Goal: Task Accomplishment & Management: Complete application form

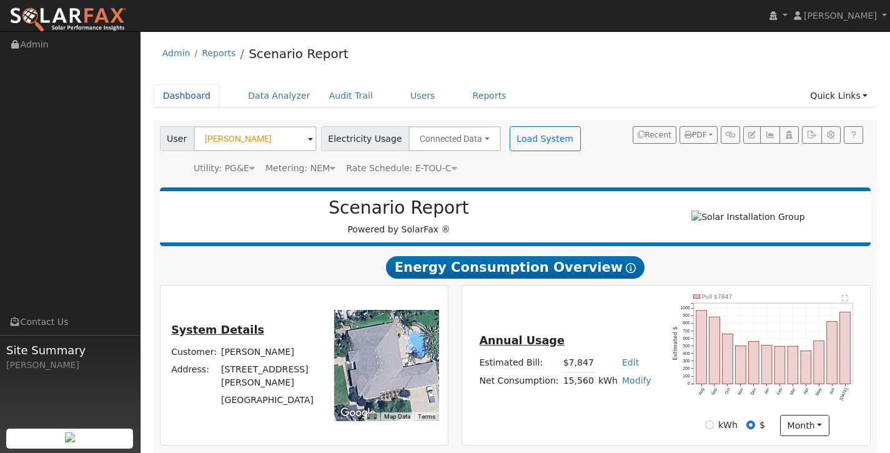
click at [200, 96] on link "Dashboard" at bounding box center [187, 95] width 67 height 23
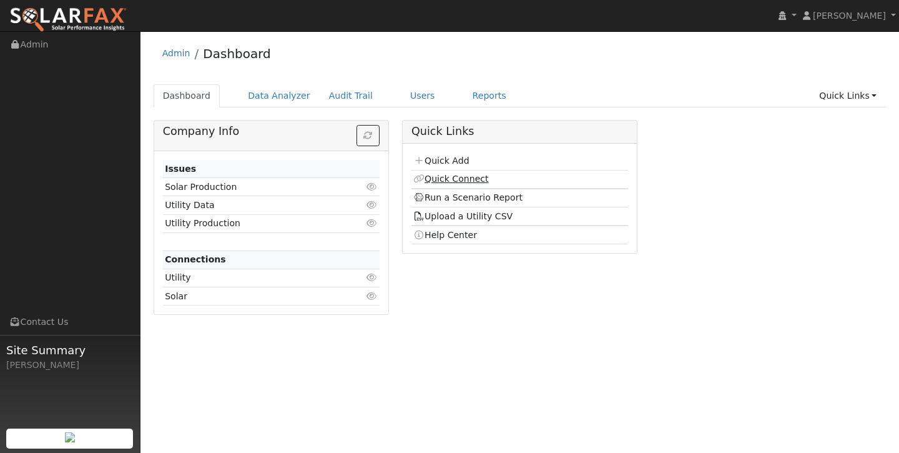
click at [446, 180] on link "Quick Connect" at bounding box center [450, 179] width 75 height 10
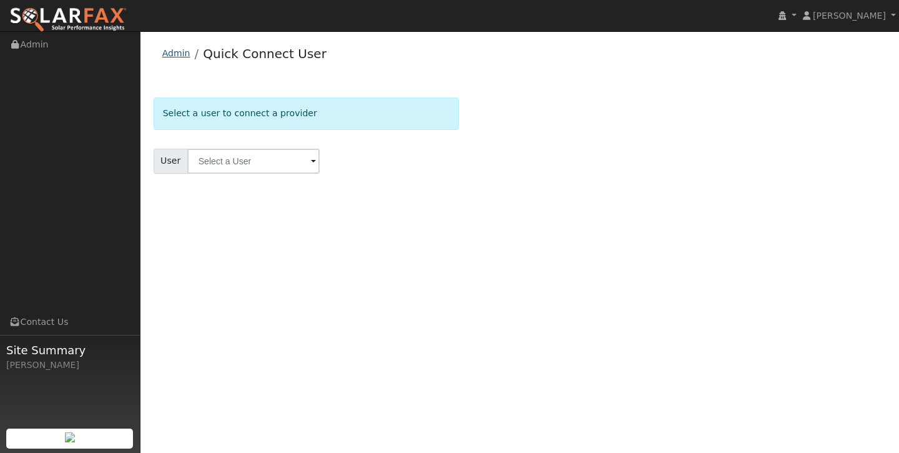
click at [174, 56] on link "Admin" at bounding box center [176, 53] width 28 height 10
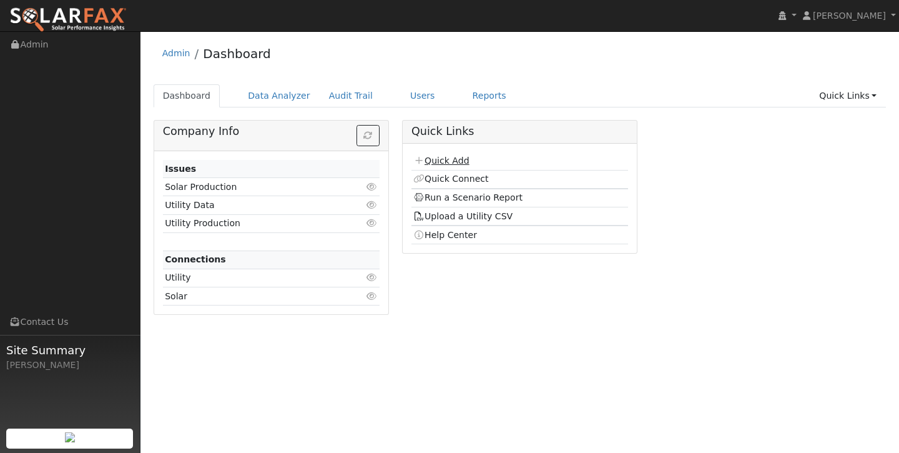
click at [464, 158] on link "Quick Add" at bounding box center [441, 160] width 56 height 10
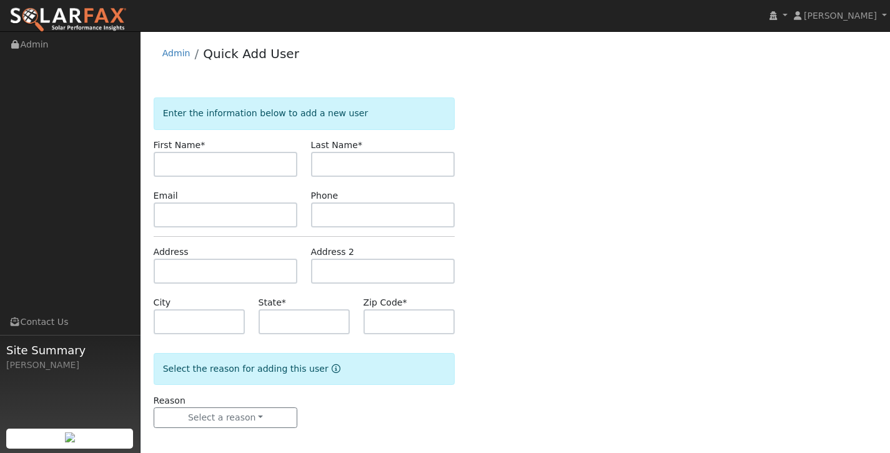
click at [315, 186] on form "Enter the information below to add a new user First Name * Last Name * Email Ph…" at bounding box center [305, 274] width 302 height 355
click at [263, 170] on input "text" at bounding box center [226, 164] width 144 height 25
type input "Miguel"
click at [405, 167] on input "text" at bounding box center [383, 164] width 144 height 25
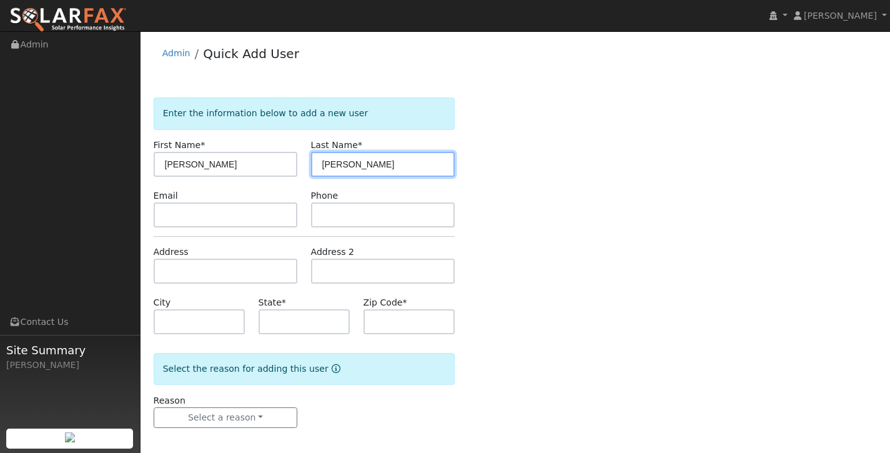
type input "Mendonca"
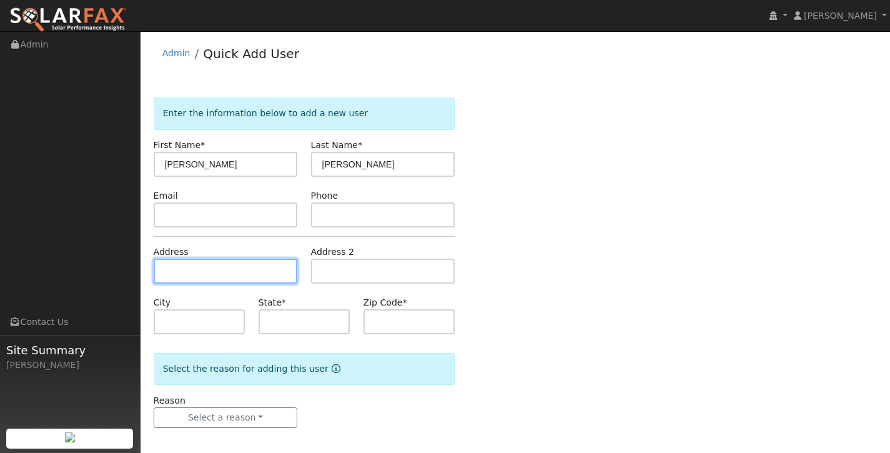
click at [223, 260] on input "text" at bounding box center [226, 270] width 144 height 25
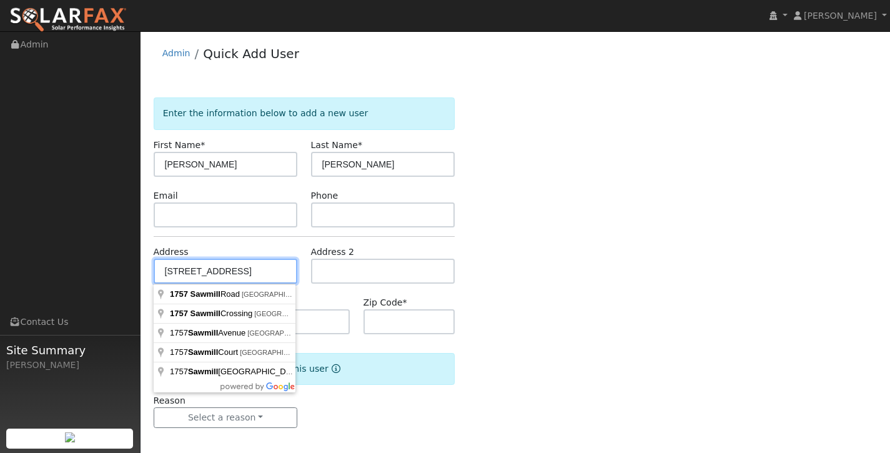
type input "1757 Sawmill Road"
type input "Copperopolis"
type input "CA"
type input "95228"
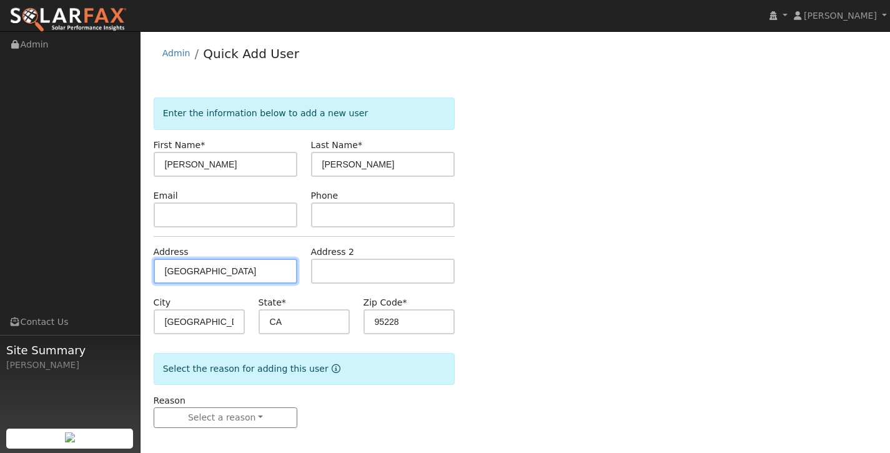
scroll to position [6, 0]
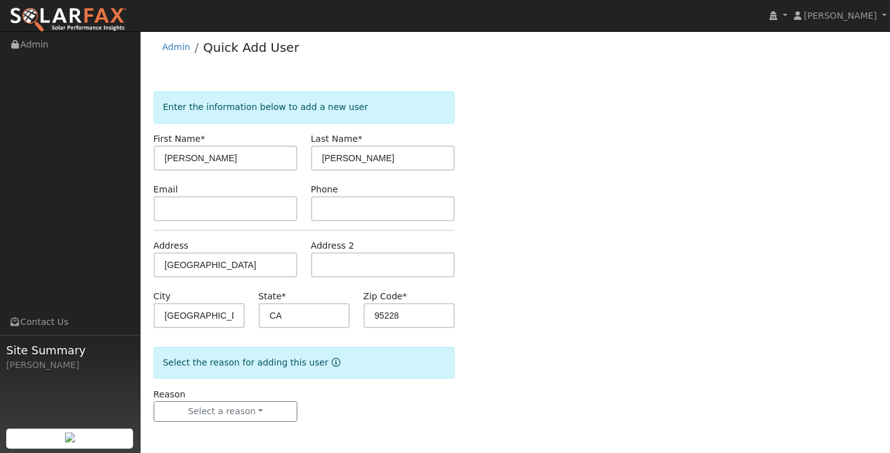
click at [233, 399] on div "Reason Select a reason New lead New customer adding solar New customer has solar" at bounding box center [225, 405] width 157 height 34
click at [233, 413] on button "Select a reason" at bounding box center [226, 411] width 144 height 21
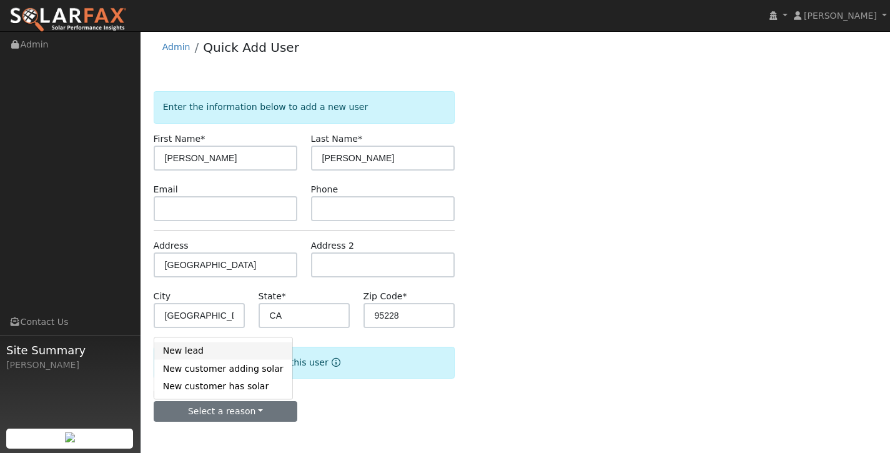
click at [261, 346] on link "New lead" at bounding box center [223, 349] width 138 height 17
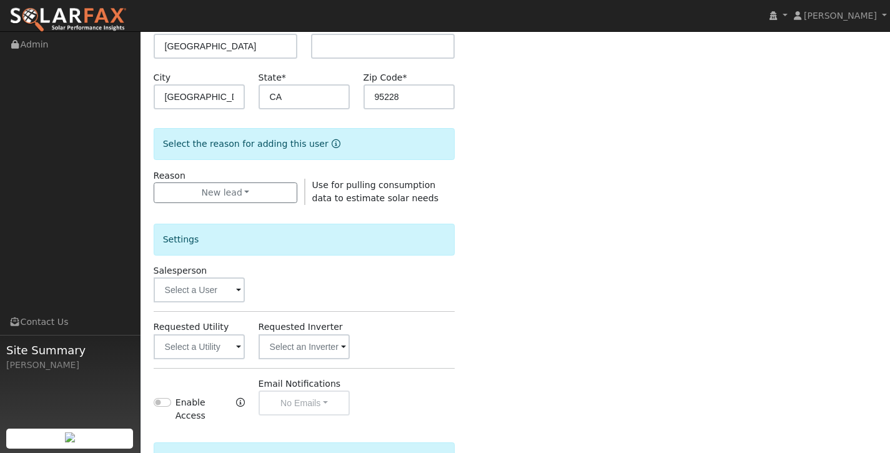
scroll to position [223, 0]
click at [231, 345] on input "text" at bounding box center [200, 347] width 92 height 25
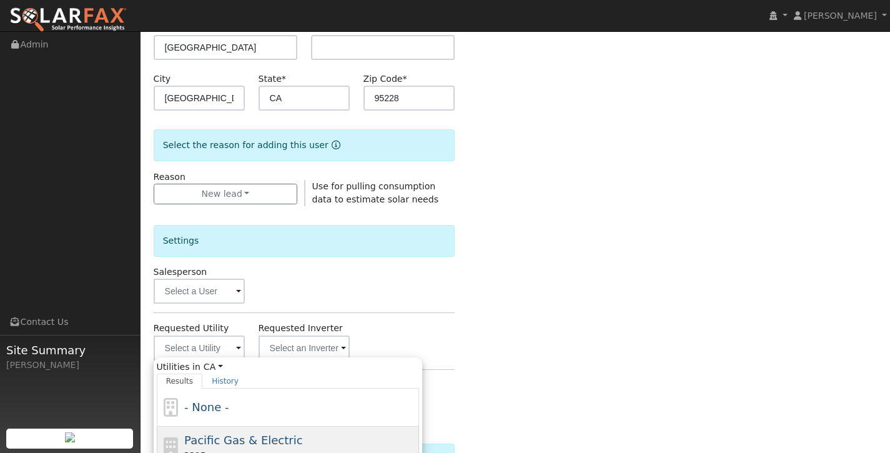
click at [223, 433] on span "Pacific Gas & Electric" at bounding box center [243, 439] width 118 height 13
type input "Pacific Gas & Electric"
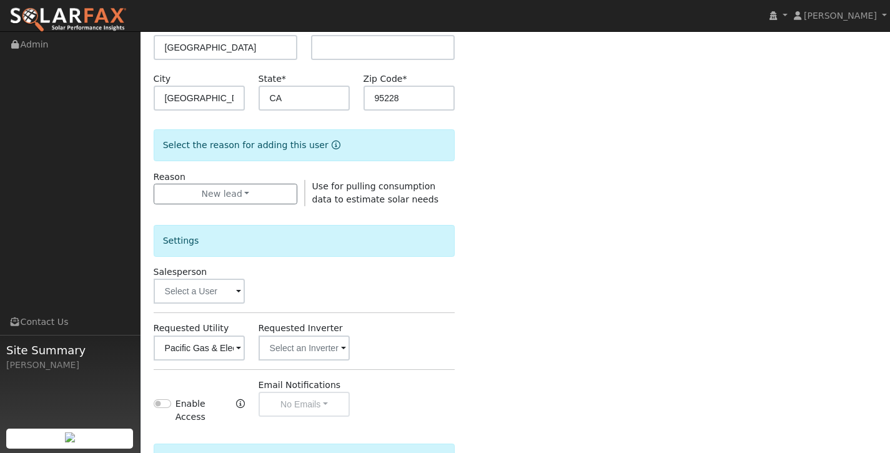
click at [434, 309] on div "Settings Salesperson Requested Utility Pacific Gas & Electric Requested Inverte…" at bounding box center [305, 315] width 302 height 218
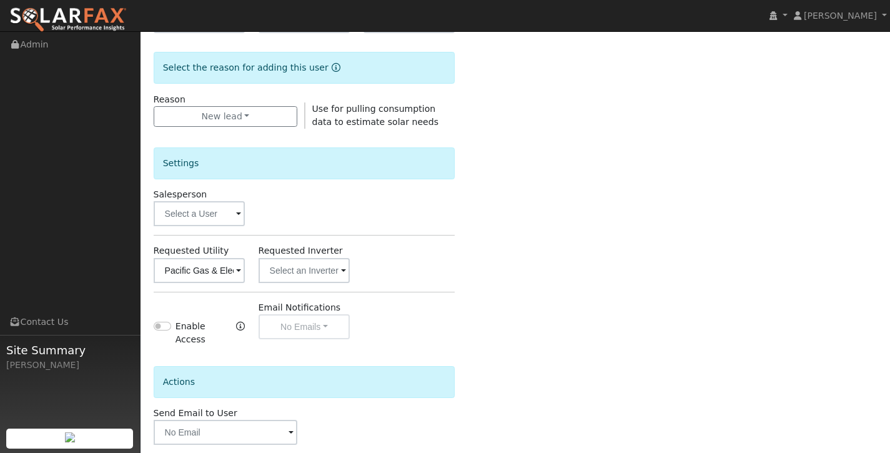
scroll to position [364, 0]
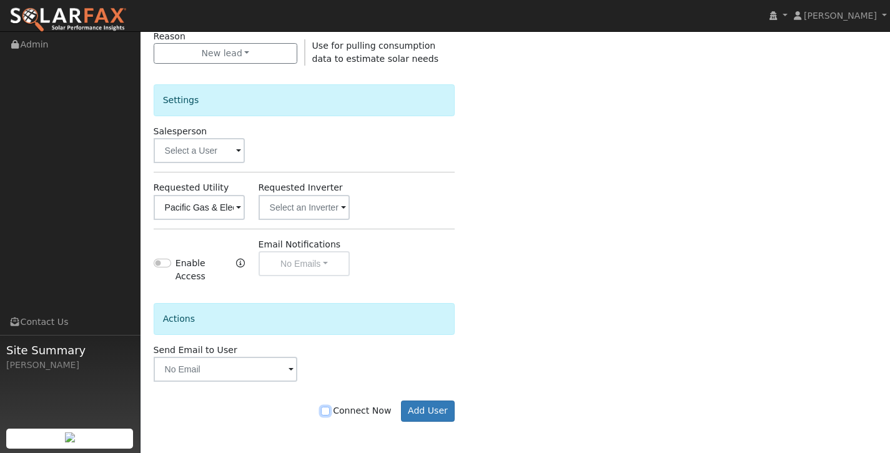
click at [330, 408] on input "Connect Now" at bounding box center [325, 410] width 9 height 9
checkbox input "true"
click at [431, 411] on button "Add User" at bounding box center [428, 410] width 54 height 21
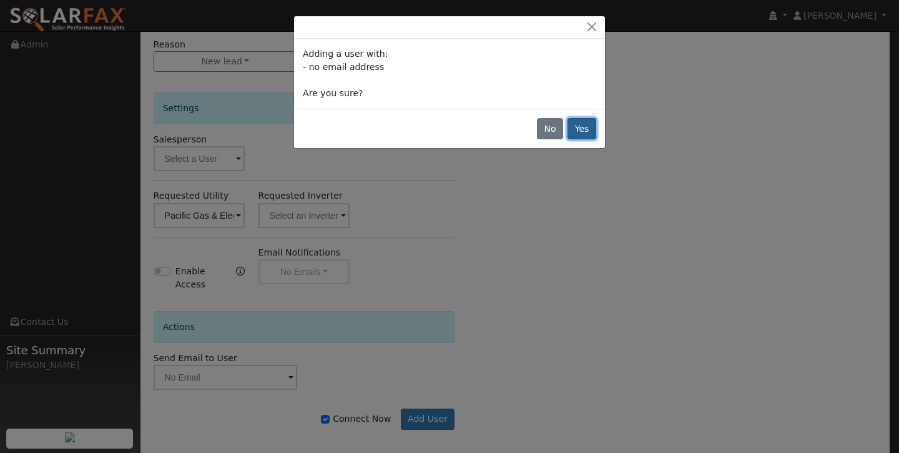
click at [591, 125] on button "Yes" at bounding box center [581, 128] width 29 height 21
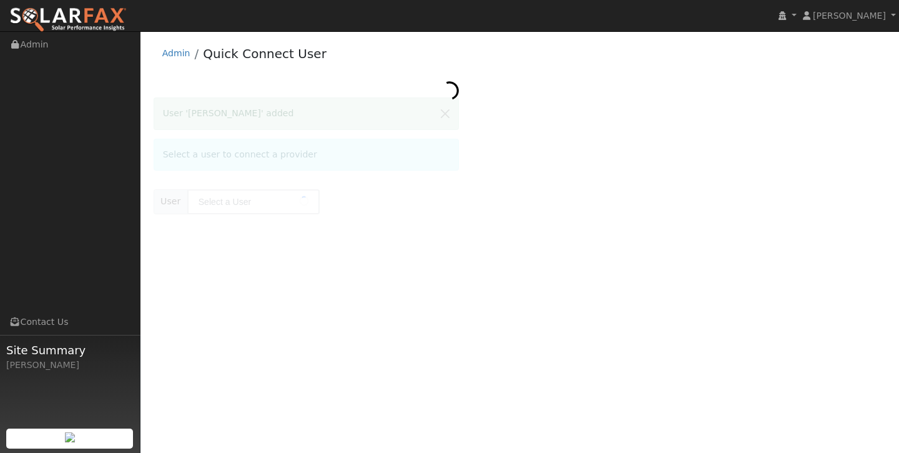
type input "[PERSON_NAME]"
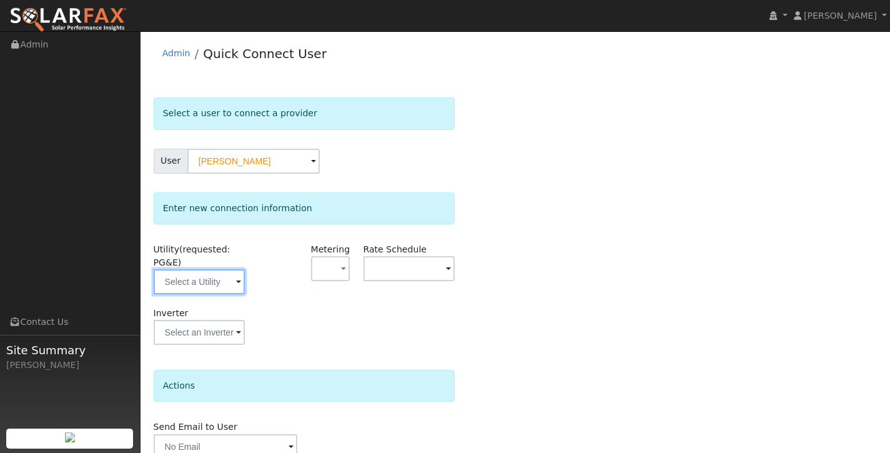
click at [207, 282] on input "text" at bounding box center [200, 281] width 92 height 25
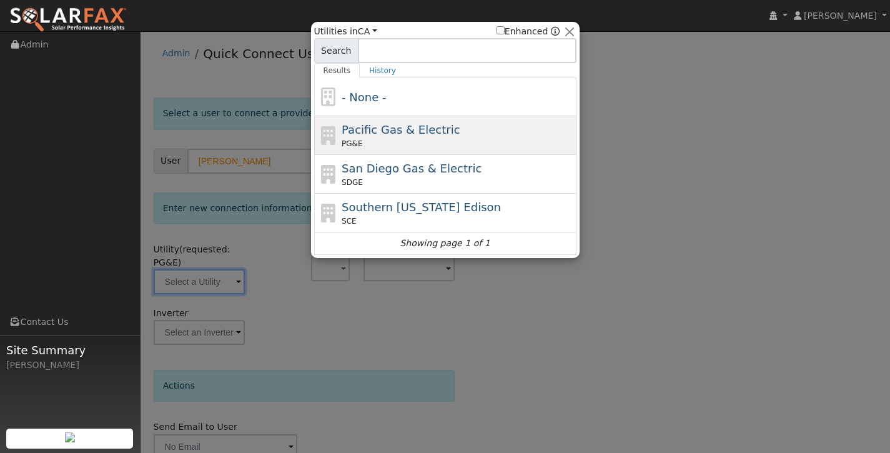
click at [376, 124] on span "Pacific Gas & Electric" at bounding box center [400, 129] width 118 height 13
type input "PG&E"
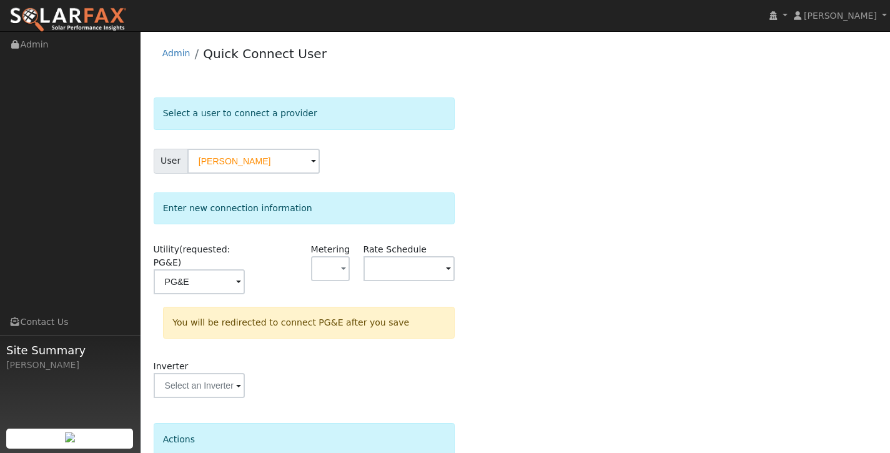
scroll to position [111, 0]
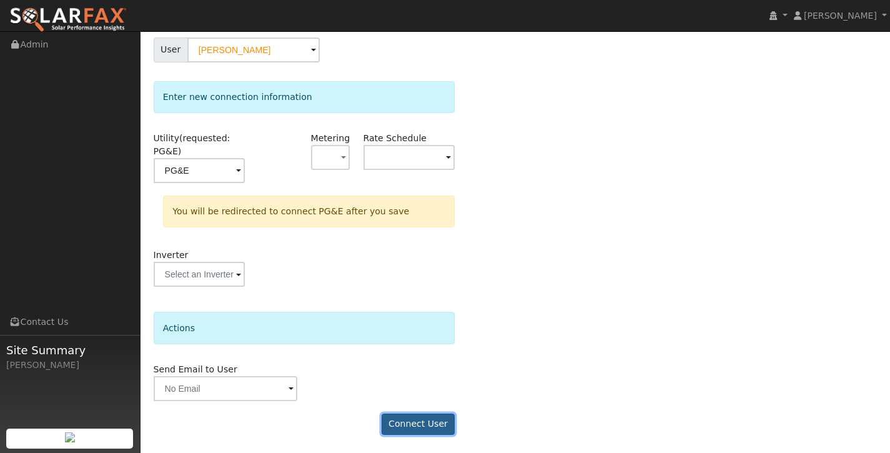
click at [405, 421] on button "Connect User" at bounding box center [418, 423] width 74 height 21
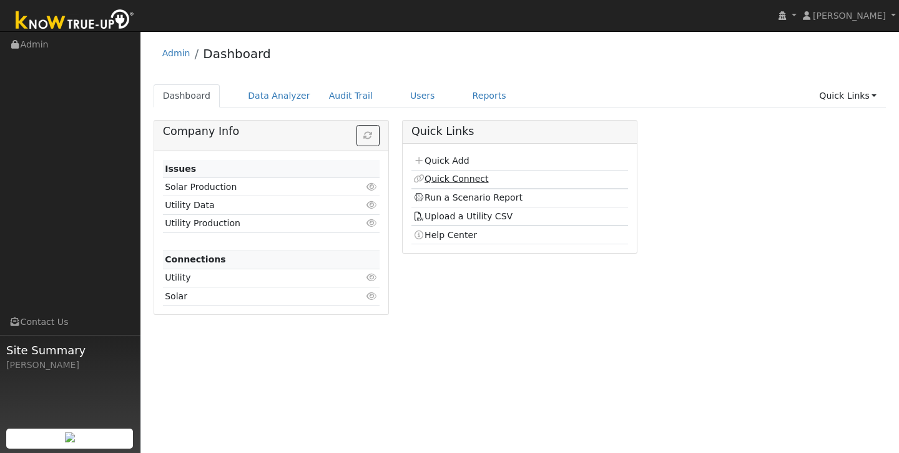
click at [466, 177] on link "Quick Connect" at bounding box center [450, 179] width 75 height 10
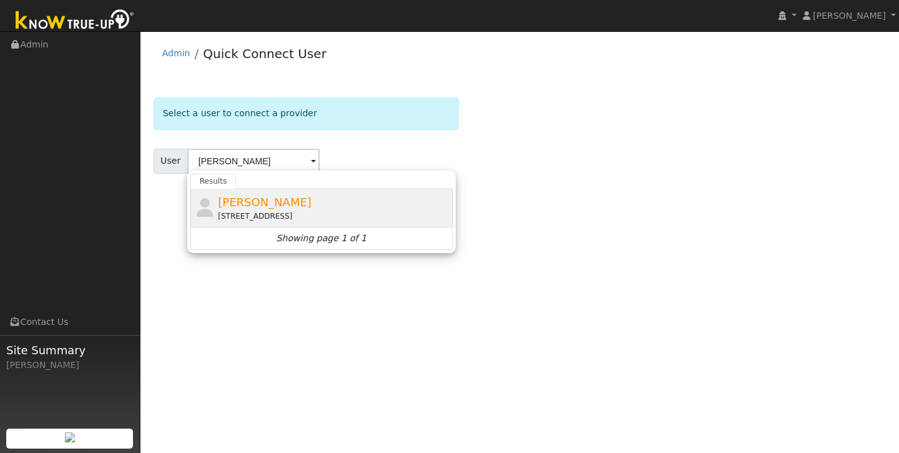
click at [240, 215] on div "[STREET_ADDRESS]" at bounding box center [334, 215] width 232 height 11
type input "[PERSON_NAME]"
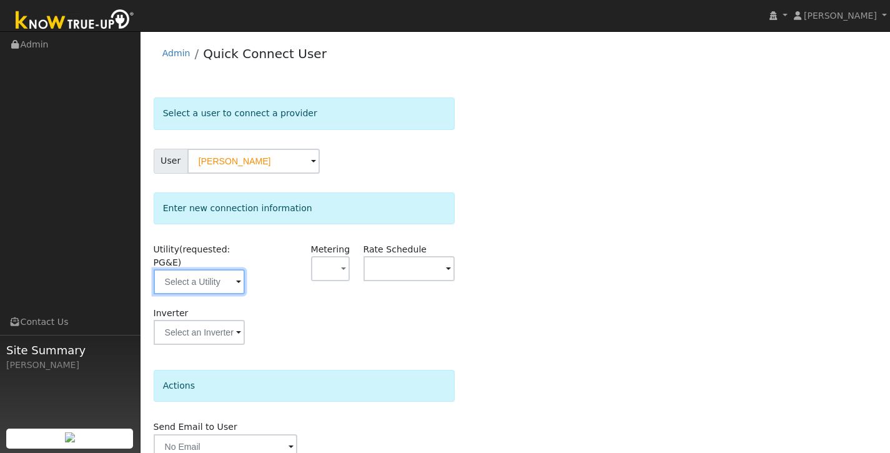
click at [220, 277] on input "text" at bounding box center [200, 281] width 92 height 25
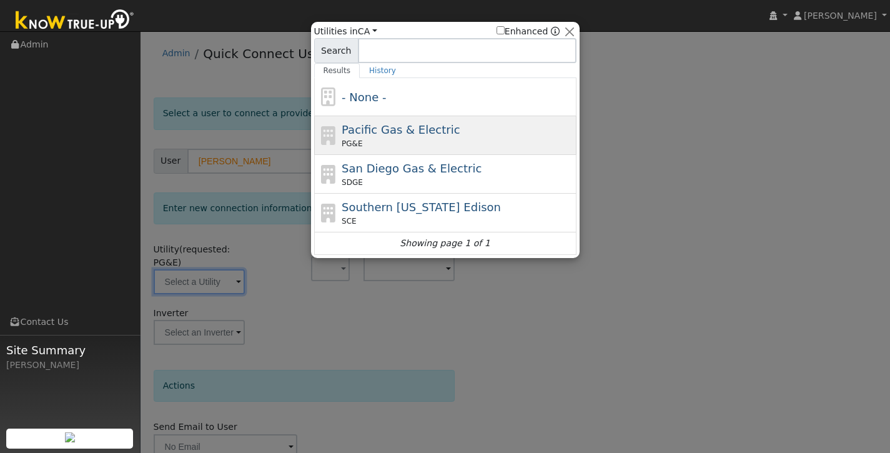
click at [373, 137] on div "Pacific Gas & Electric PG&E" at bounding box center [457, 135] width 232 height 28
type input "PG&E"
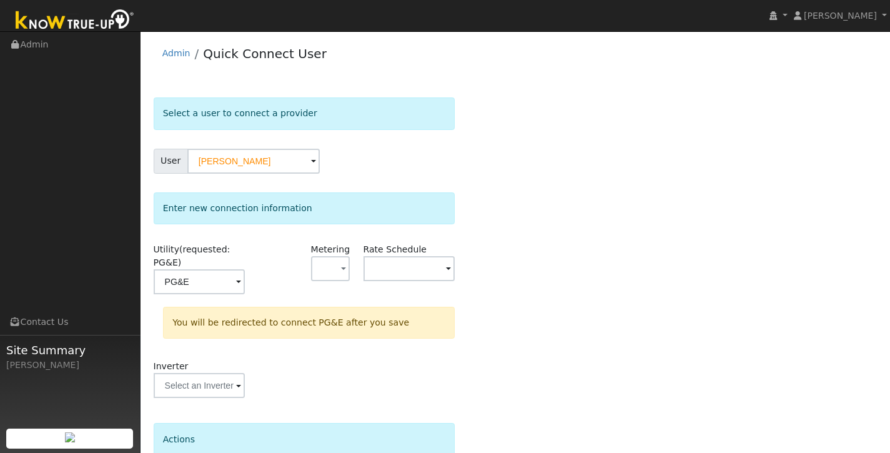
scroll to position [111, 0]
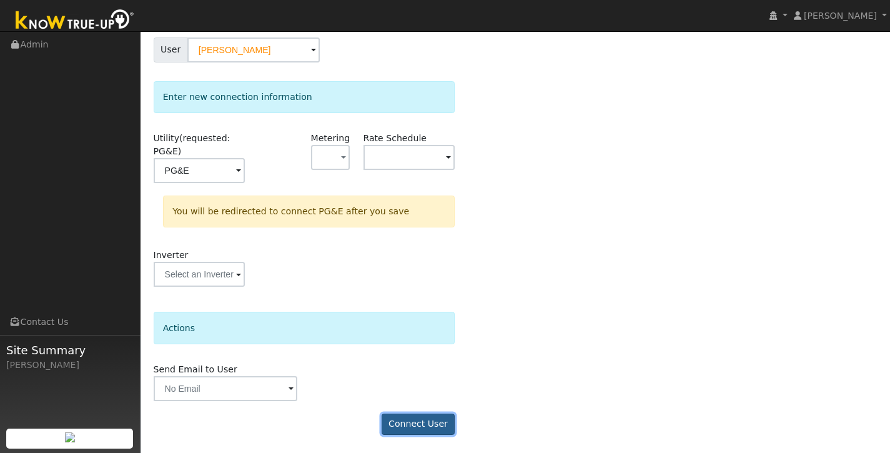
click at [414, 423] on button "Connect User" at bounding box center [418, 423] width 74 height 21
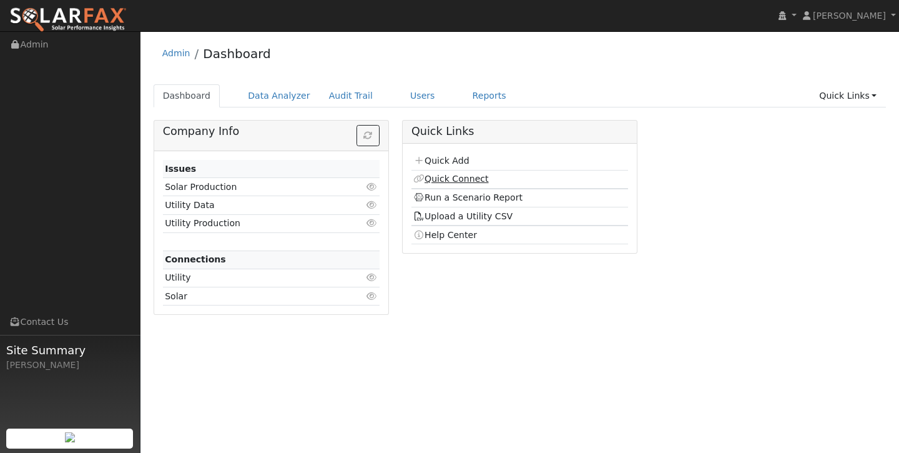
click at [441, 174] on link "Quick Connect" at bounding box center [450, 179] width 75 height 10
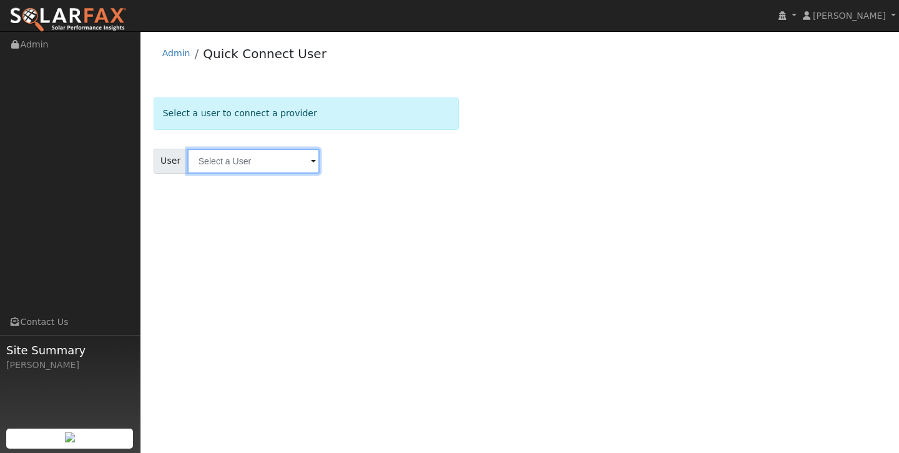
click at [267, 157] on input "text" at bounding box center [253, 161] width 132 height 25
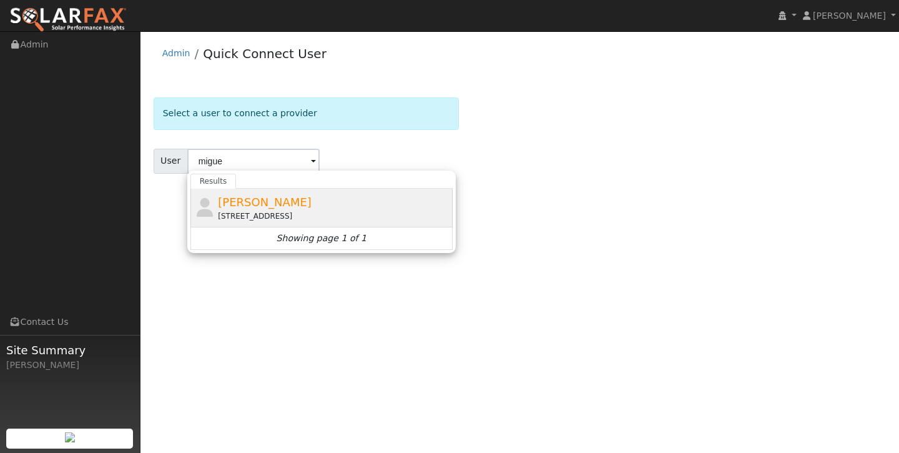
click at [268, 199] on span "[PERSON_NAME]" at bounding box center [265, 201] width 94 height 13
type input "Miguel Mendonca"
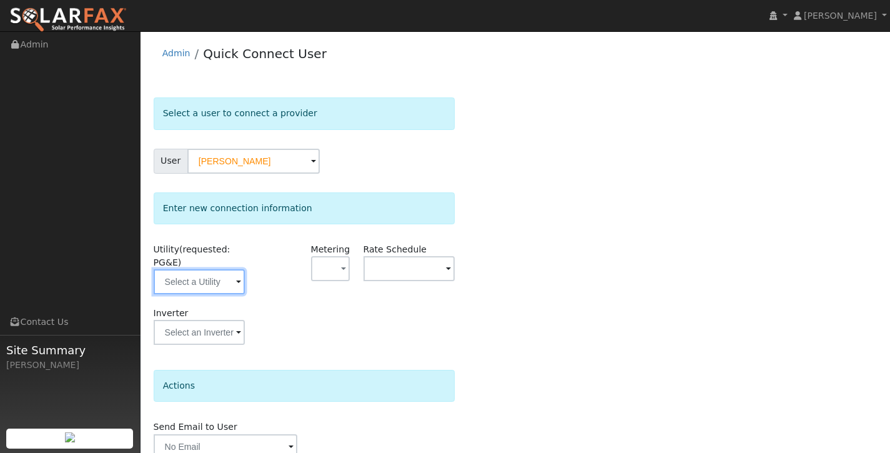
click at [231, 273] on input "text" at bounding box center [200, 281] width 92 height 25
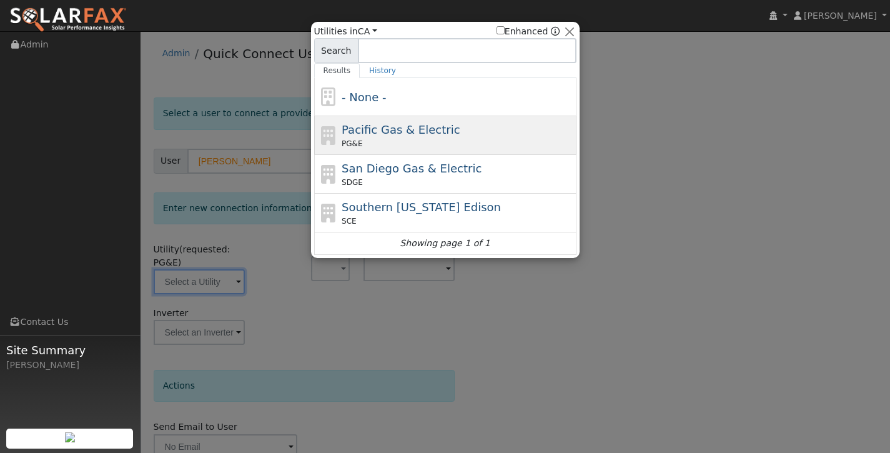
click at [409, 136] on div "Pacific Gas & Electric PG&E" at bounding box center [457, 135] width 232 height 28
type input "PG&E"
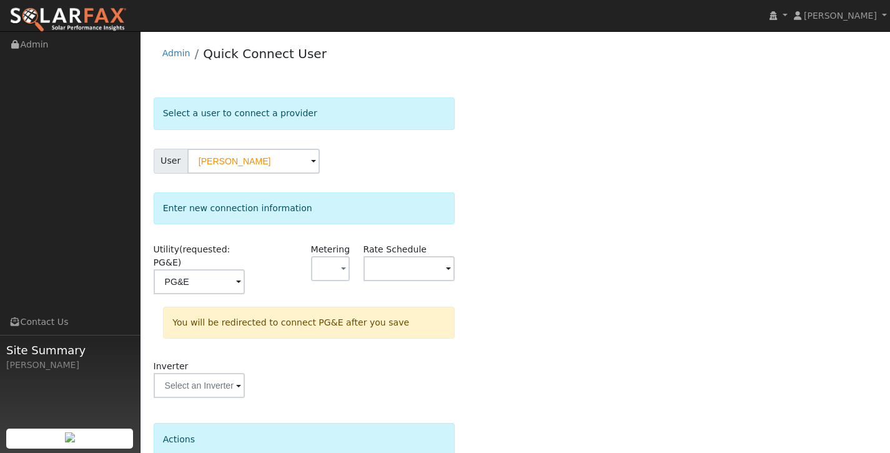
scroll to position [111, 0]
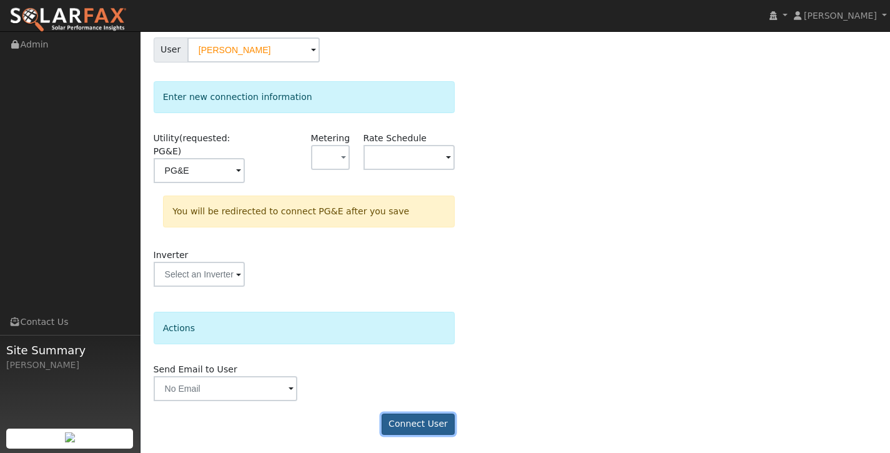
click at [422, 414] on button "Connect User" at bounding box center [418, 423] width 74 height 21
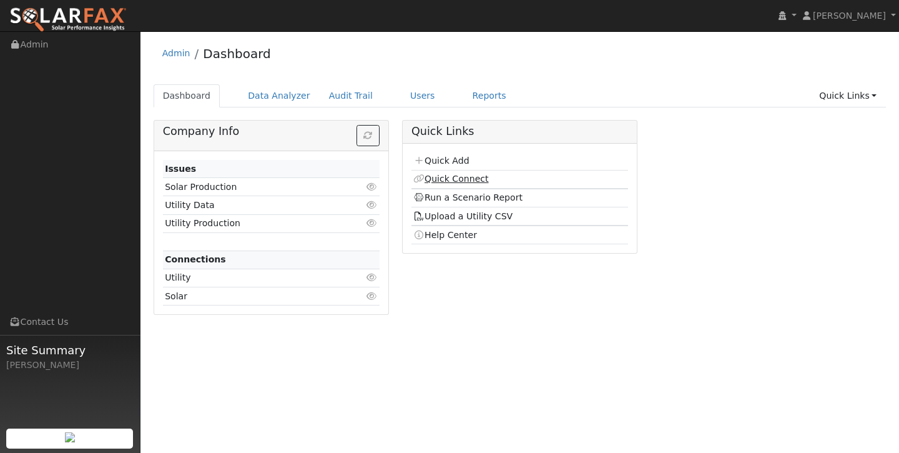
click at [462, 179] on link "Quick Connect" at bounding box center [450, 179] width 75 height 10
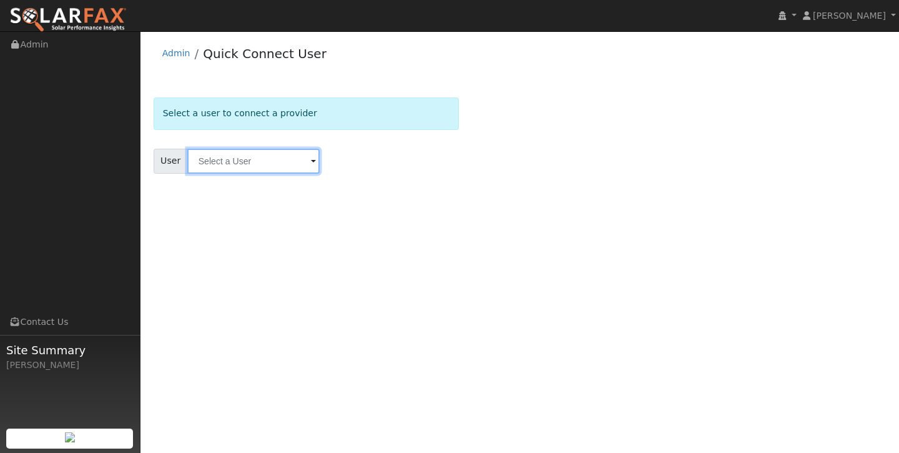
click at [246, 165] on input "text" at bounding box center [253, 161] width 132 height 25
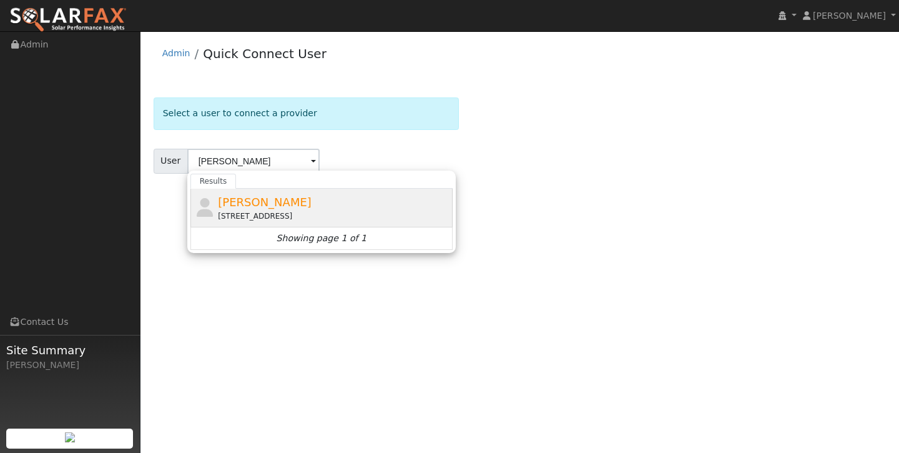
click at [257, 200] on span "[PERSON_NAME]" at bounding box center [265, 201] width 94 height 13
type input "[PERSON_NAME]"
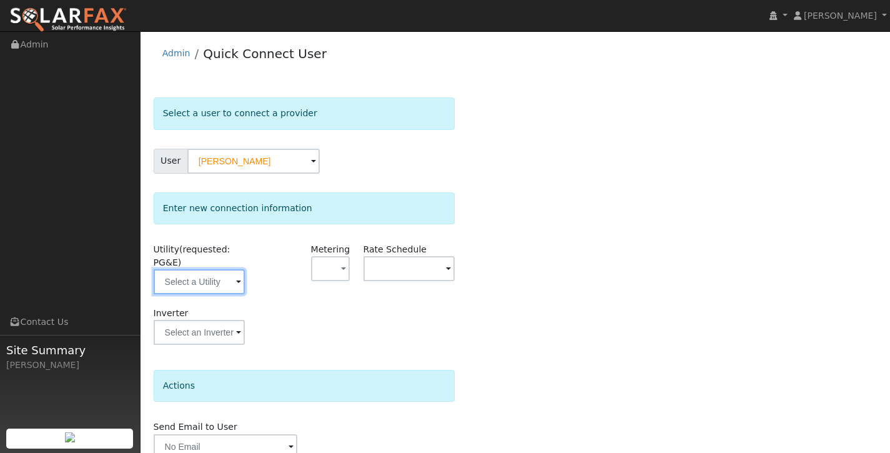
click at [207, 283] on input "text" at bounding box center [200, 281] width 92 height 25
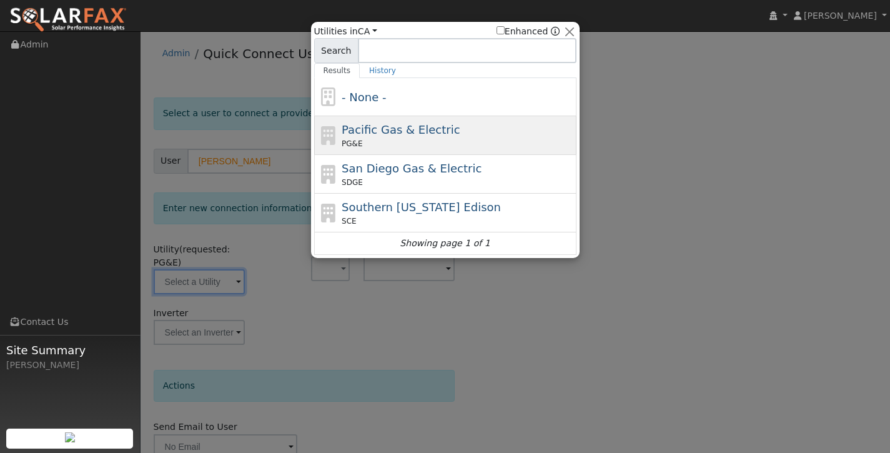
click at [353, 130] on span "Pacific Gas & Electric" at bounding box center [400, 129] width 118 height 13
type input "PG&E"
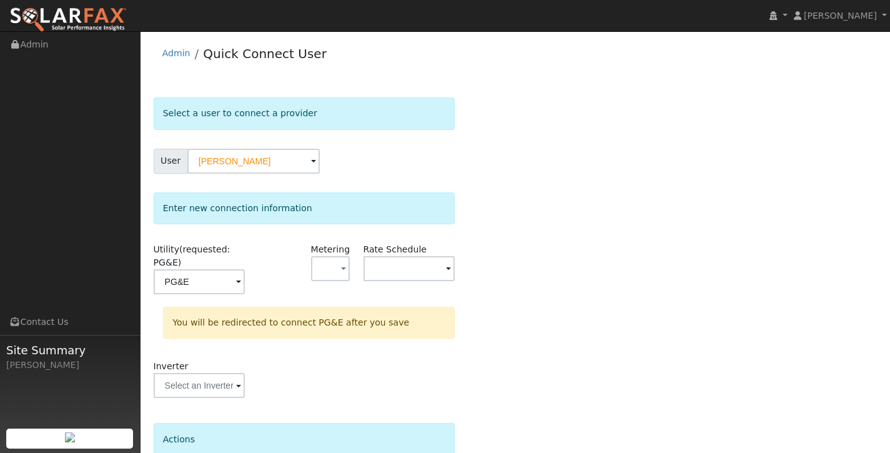
scroll to position [111, 0]
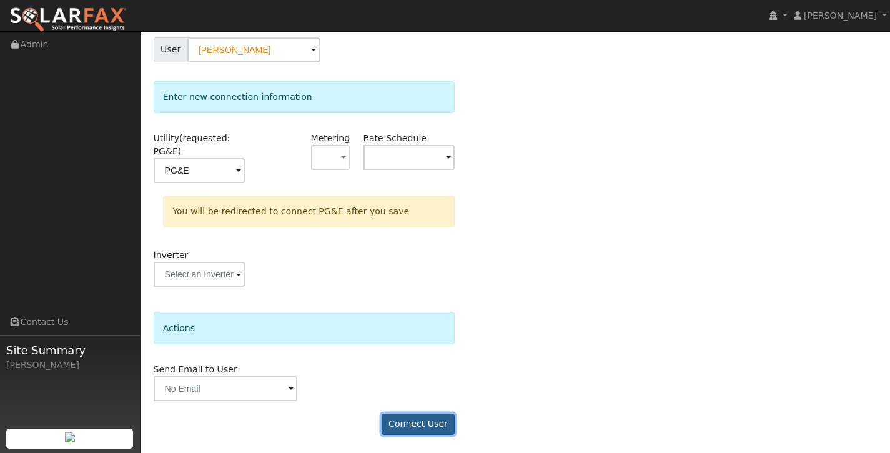
click at [400, 425] on button "Connect User" at bounding box center [418, 423] width 74 height 21
